Goal: Information Seeking & Learning: Learn about a topic

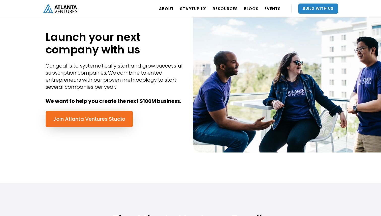
scroll to position [299, 0]
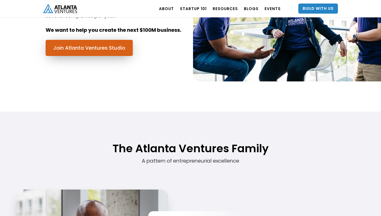
click at [107, 55] on link "Join Atlanta Ventures Studio" at bounding box center [89, 48] width 87 height 16
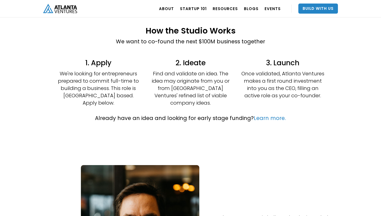
scroll to position [117, 0]
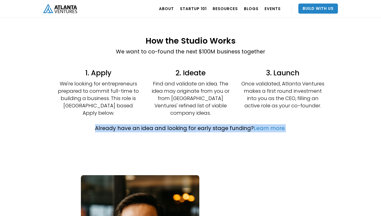
drag, startPoint x: 125, startPoint y: 125, endPoint x: 51, endPoint y: 124, distance: 74.8
click at [51, 124] on div "Already have an idea and looking for early stage funding? Learn more." at bounding box center [190, 130] width 388 height 23
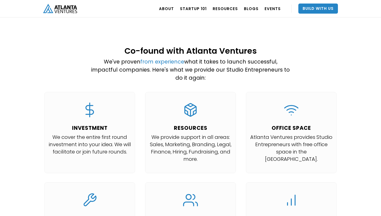
scroll to position [452, 0]
click at [78, 133] on p "We cover the entire first round investment into your idea. We will facilitate o…" at bounding box center [89, 144] width 83 height 22
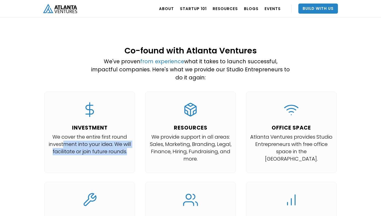
drag, startPoint x: 69, startPoint y: 126, endPoint x: 108, endPoint y: 141, distance: 41.3
click at [108, 141] on p "We cover the entire first round investment into your idea. We will facilitate o…" at bounding box center [89, 144] width 83 height 22
click at [175, 133] on p "We provide support in all areas: Sales, Marketing, Branding, Legal, Finance, Hi…" at bounding box center [190, 147] width 83 height 29
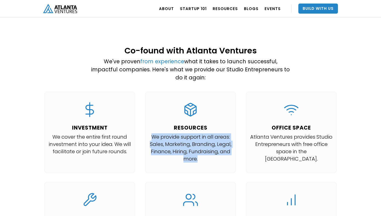
drag, startPoint x: 150, startPoint y: 123, endPoint x: 233, endPoint y: 151, distance: 87.8
click at [233, 151] on div "RESOURCES We provide support in all areas: Sales, Marketing, Branding, Legal, F…" at bounding box center [190, 132] width 91 height 81
drag, startPoint x: 250, startPoint y: 119, endPoint x: 332, endPoint y: 148, distance: 87.6
click at [333, 148] on div "OFFICE SPACE Atlanta Ventures provides Studio Entrepreneurs with free office sp…" at bounding box center [291, 132] width 91 height 81
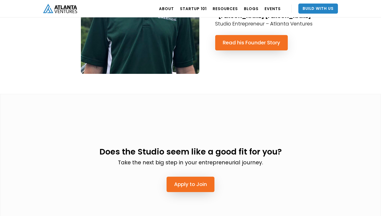
scroll to position [1207, 0]
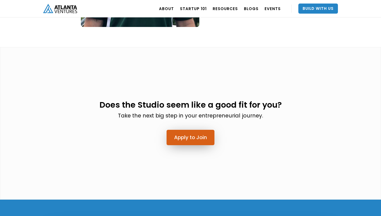
click at [206, 130] on link "Apply to Join" at bounding box center [190, 137] width 48 height 15
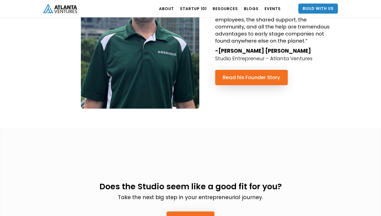
scroll to position [1123, 0]
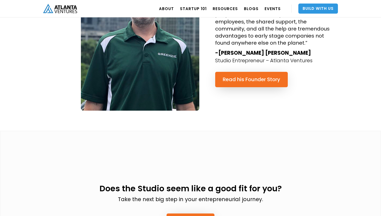
click at [311, 8] on link "Build With Us" at bounding box center [318, 9] width 40 height 10
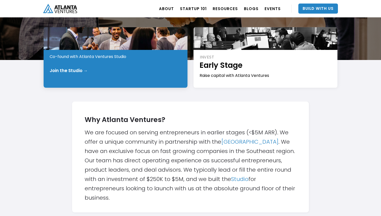
scroll to position [97, 0]
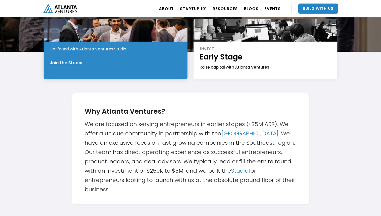
click at [141, 71] on div "START Pre-Idea Co-found with Atlanta Ventures Studio Join the Studio →" at bounding box center [116, 49] width 144 height 60
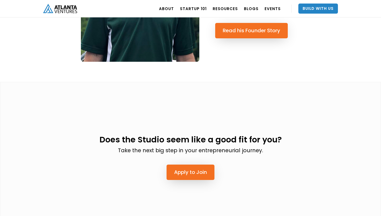
scroll to position [1403, 0]
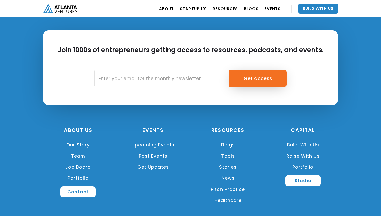
click at [300, 161] on link "Portfolio" at bounding box center [303, 166] width 70 height 11
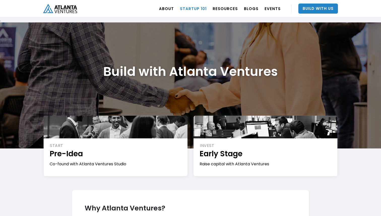
click at [197, 4] on link "Startup 101" at bounding box center [193, 9] width 27 height 14
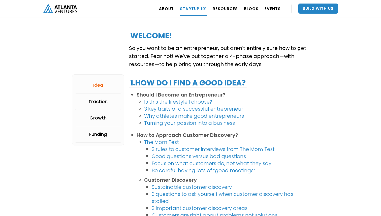
scroll to position [76, 0]
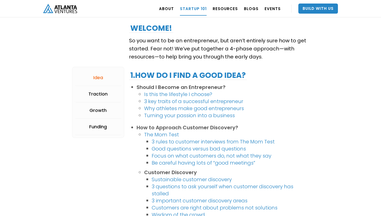
click at [225, 94] on li "Is this the lifestyle I choose?" at bounding box center [226, 94] width 165 height 7
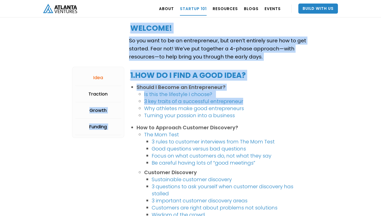
drag, startPoint x: 251, startPoint y: 98, endPoint x: 123, endPoint y: 99, distance: 128.1
click at [191, 105] on link "Why athletes make good entrepreneurs" at bounding box center [194, 108] width 100 height 7
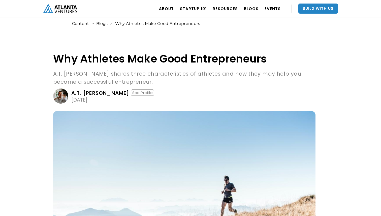
click at [258, 127] on img at bounding box center [184, 180] width 262 height 138
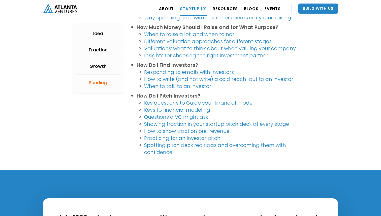
scroll to position [1085, 0]
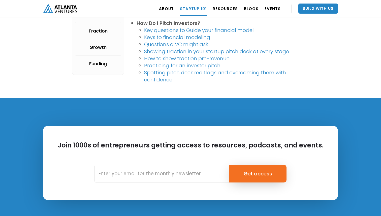
click at [163, 71] on link "Spotting pitch deck red flags and overcoming them with confidence" at bounding box center [215, 76] width 142 height 14
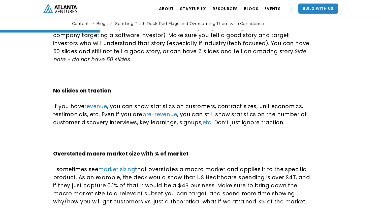
scroll to position [384, 0]
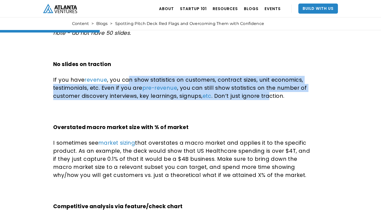
drag, startPoint x: 128, startPoint y: 79, endPoint x: 265, endPoint y: 96, distance: 138.3
click at [265, 96] on p "If you have revenue , you can show statistics on customers, contract sizes, uni…" at bounding box center [183, 88] width 260 height 24
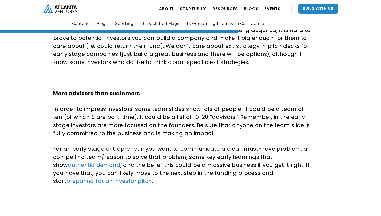
scroll to position [927, 0]
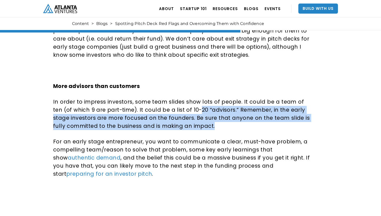
drag, startPoint x: 199, startPoint y: 101, endPoint x: 199, endPoint y: 121, distance: 19.4
click at [199, 121] on p "In order to impress investors, some team slides show lots of people. It could b…" at bounding box center [183, 114] width 260 height 32
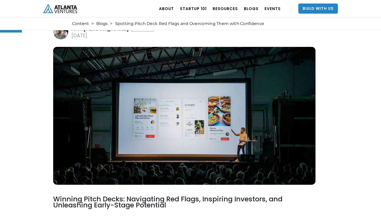
scroll to position [85, 0]
